Goal: Task Accomplishment & Management: Use online tool/utility

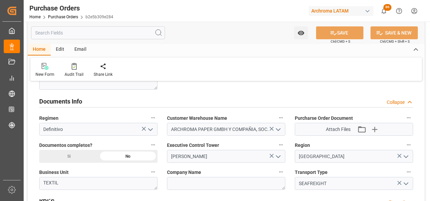
scroll to position [473, 0]
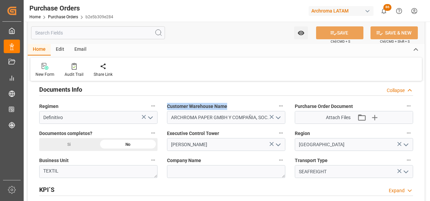
drag, startPoint x: 234, startPoint y: 106, endPoint x: 167, endPoint y: 108, distance: 67.3
click at [167, 108] on div "Customer Warehouse Name ARCHROMA PAPER GMBH Y COMPAÑIA, SOC." at bounding box center [226, 112] width 128 height 27
copy span "Customer Warehouse Name"
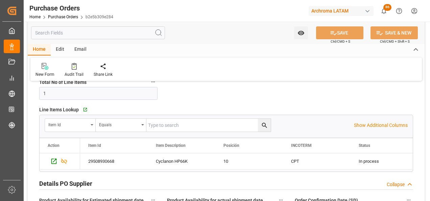
scroll to position [135, 0]
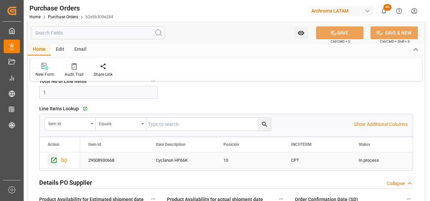
click at [50, 159] on icon "Press SPACE to select this row." at bounding box center [53, 160] width 7 height 7
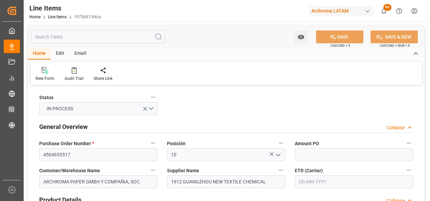
type input "[DATE]"
type input "[DATE] 13:04"
type input "[DATE] 20:07"
click at [59, 15] on link "Line Items" at bounding box center [57, 17] width 19 height 5
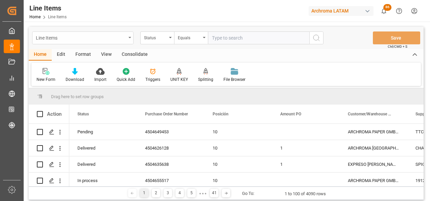
click at [129, 40] on div "Line Items" at bounding box center [82, 37] width 101 height 13
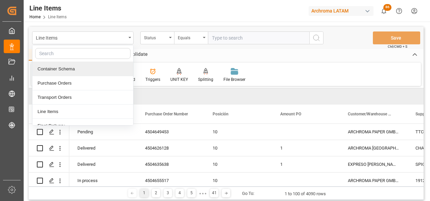
click at [86, 71] on div "Container Schema" at bounding box center [82, 69] width 101 height 14
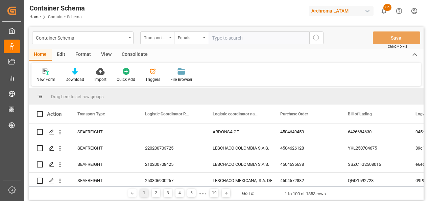
click at [170, 41] on div "Transport Type" at bounding box center [157, 37] width 34 height 13
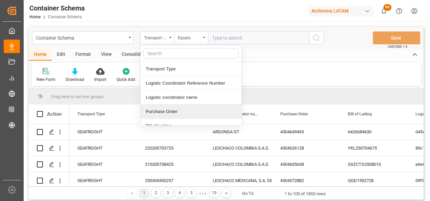
drag, startPoint x: 164, startPoint y: 111, endPoint x: 168, endPoint y: 104, distance: 7.9
click at [165, 111] on div "Purchase Order" at bounding box center [191, 112] width 101 height 14
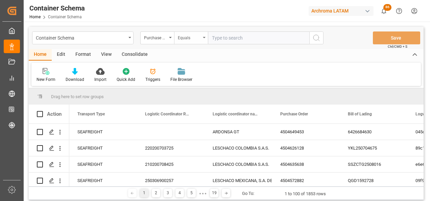
click at [190, 35] on div "Equals" at bounding box center [189, 37] width 23 height 8
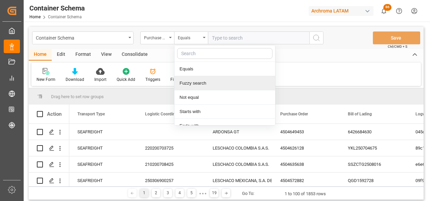
click at [201, 83] on div "Fuzzy search" at bounding box center [225, 83] width 101 height 14
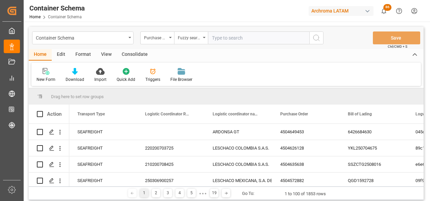
paste input "4504634517"
type input "4504634517"
click at [317, 38] on icon "search button" at bounding box center [317, 38] width 8 height 8
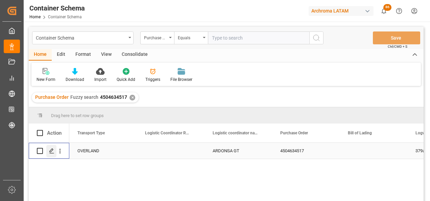
click at [55, 151] on div "Press SPACE to select this row." at bounding box center [51, 151] width 10 height 13
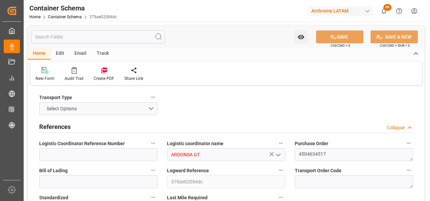
type input "0"
type input "1"
type input "56"
type input "3165.232"
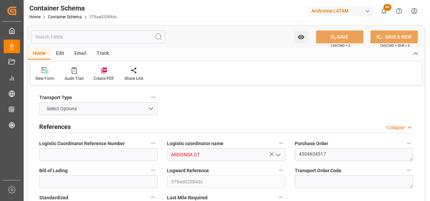
type input "MXZMF"
type input "[DATE] 07:45"
type input "[DATE]"
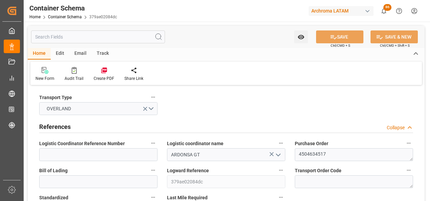
type input "[DATE]"
type input "[DATE] 00:00"
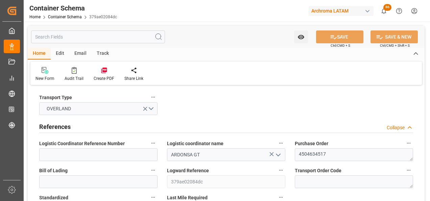
type input "[DATE] 00:00"
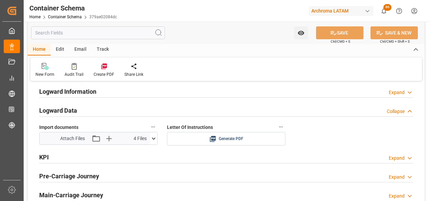
scroll to position [1082, 0]
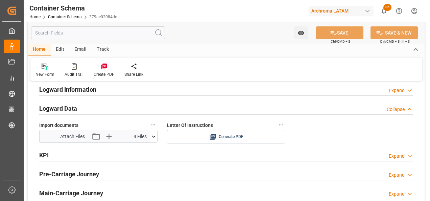
click at [75, 49] on div "Email" at bounding box center [80, 49] width 22 height 11
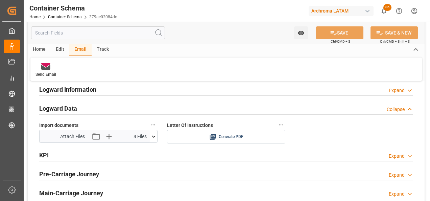
click at [53, 60] on div "Send Email" at bounding box center [226, 68] width 392 height 23
click at [50, 64] on div at bounding box center [46, 66] width 21 height 7
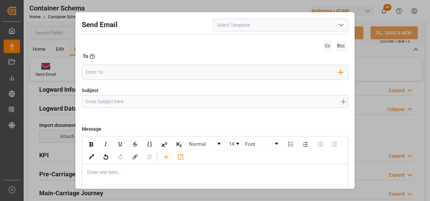
click at [337, 27] on icon "open menu" at bounding box center [341, 25] width 8 height 8
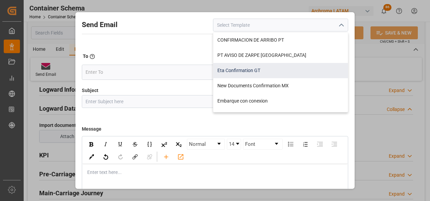
click at [275, 75] on div "Eta Confirmation GT" at bounding box center [280, 70] width 135 height 15
type input "Eta Confirmation GT"
type input "GT || PO {{purchaseOrder}} || {{category}} || BL {{bookingNumber}} || Confirmac…"
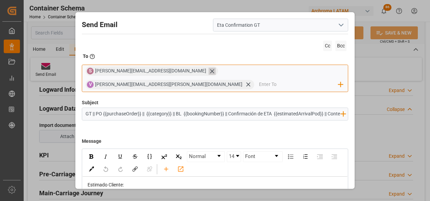
click at [210, 73] on icon at bounding box center [212, 71] width 4 height 4
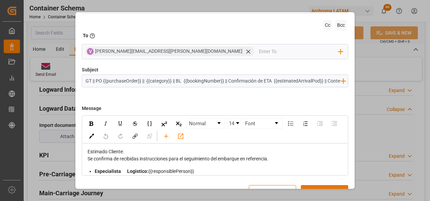
scroll to position [0, 0]
